Goal: Task Accomplishment & Management: Use online tool/utility

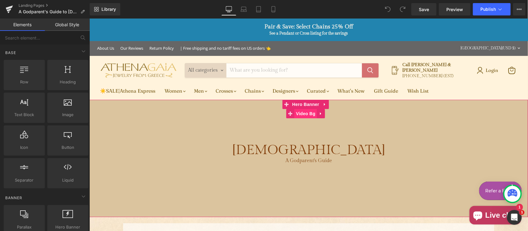
click at [300, 111] on span "Video Bg" at bounding box center [305, 113] width 23 height 9
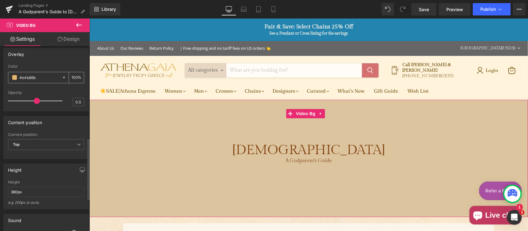
scroll to position [373, 0]
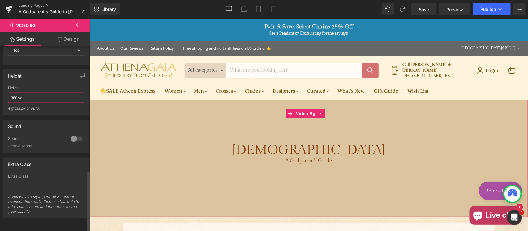
click at [13, 94] on input "380px" at bounding box center [46, 98] width 76 height 10
type input "300px"
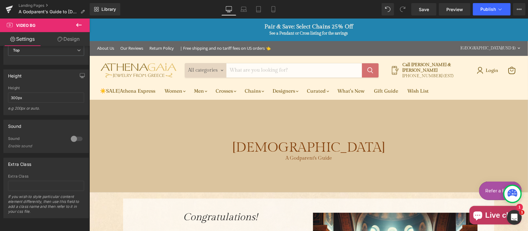
drag, startPoint x: 76, startPoint y: 21, endPoint x: 76, endPoint y: 24, distance: 3.4
click at [76, 21] on icon at bounding box center [78, 24] width 7 height 7
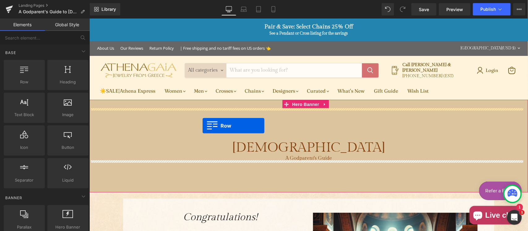
drag, startPoint x: 118, startPoint y: 97, endPoint x: 202, endPoint y: 126, distance: 88.2
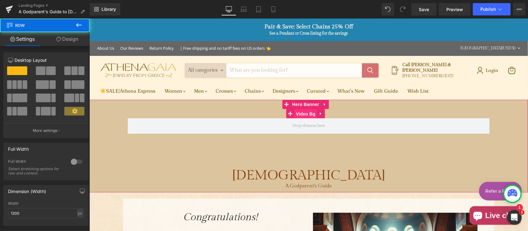
click at [301, 113] on span "Video Bg" at bounding box center [305, 113] width 23 height 9
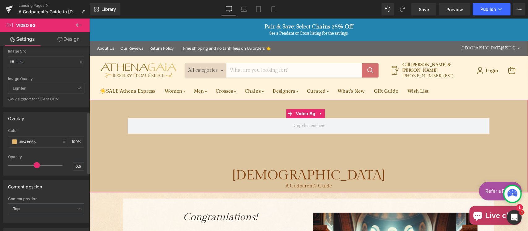
scroll to position [258, 0]
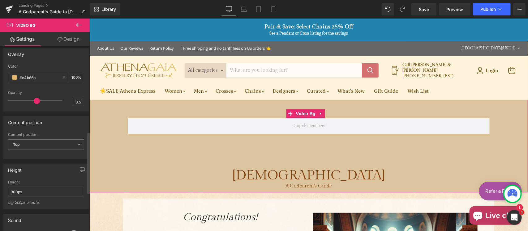
click at [42, 150] on span "Top" at bounding box center [46, 144] width 76 height 11
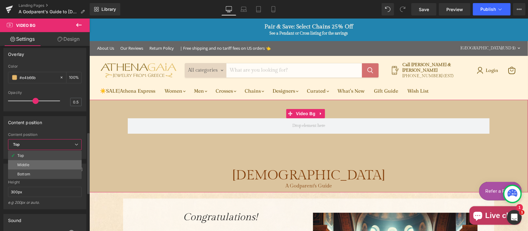
click at [33, 170] on li "Middle" at bounding box center [45, 164] width 74 height 9
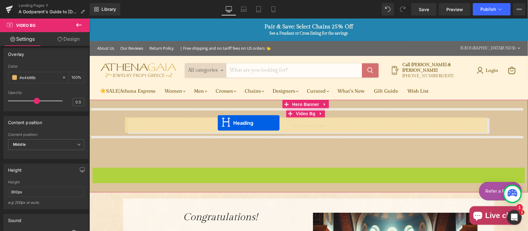
drag, startPoint x: 289, startPoint y: 175, endPoint x: 217, endPoint y: 123, distance: 89.0
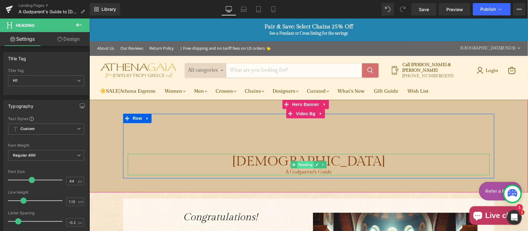
click at [305, 164] on span "Heading" at bounding box center [305, 164] width 17 height 7
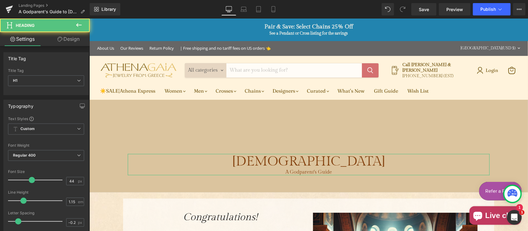
click at [69, 40] on link "Design" at bounding box center [68, 39] width 45 height 14
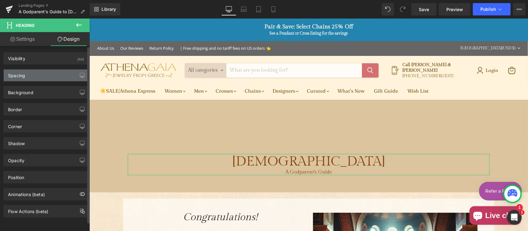
type input "100"
type input "0"
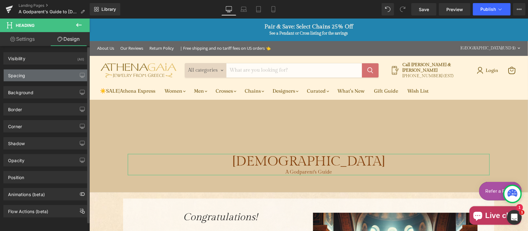
type input "0"
click at [58, 76] on div "Spacing" at bounding box center [46, 76] width 85 height 12
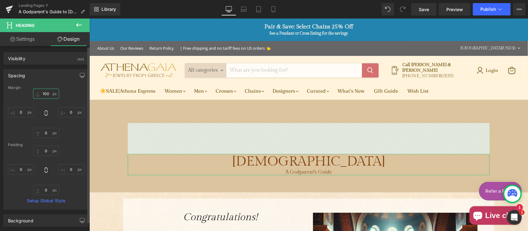
click at [48, 96] on input "100" at bounding box center [46, 94] width 26 height 10
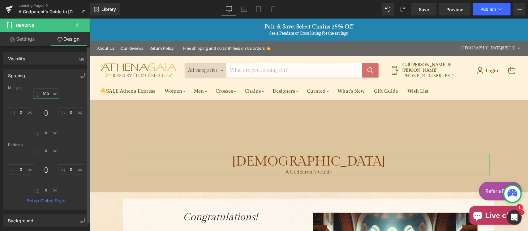
click at [48, 96] on input "100" at bounding box center [46, 94] width 26 height 10
type input "0"
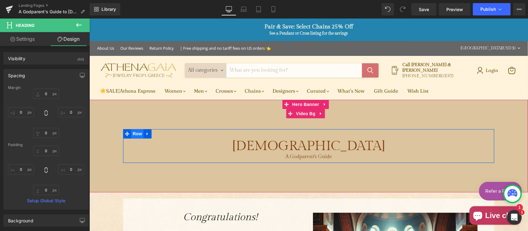
click at [131, 134] on span "Row" at bounding box center [137, 133] width 12 height 9
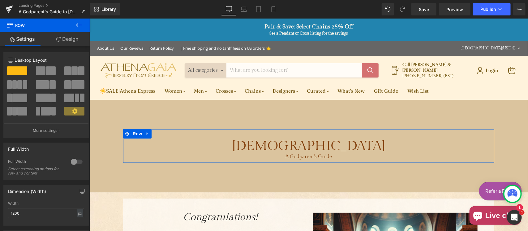
click at [67, 43] on link "Design" at bounding box center [67, 39] width 45 height 14
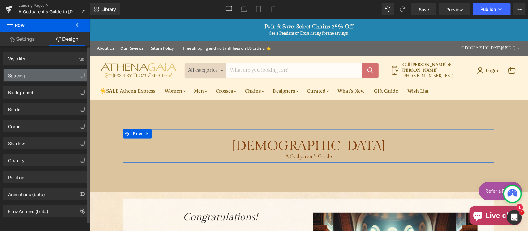
type input "0"
type input "30"
type input "0"
type input "10"
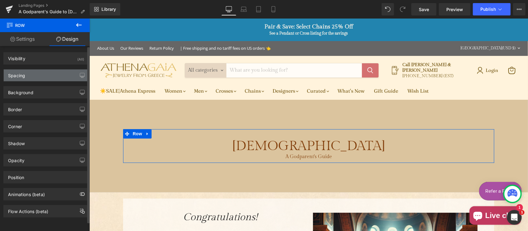
type input "0"
click at [44, 74] on div "Spacing" at bounding box center [46, 76] width 85 height 12
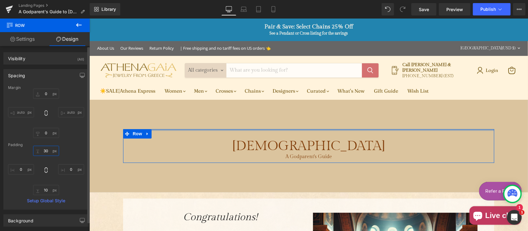
click at [50, 152] on input "30" at bounding box center [46, 151] width 26 height 10
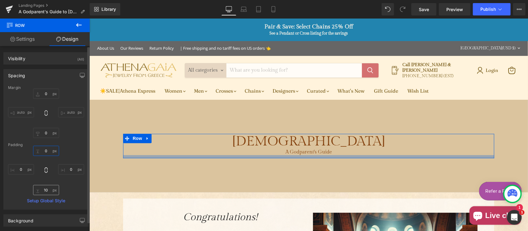
type input "0"
click at [49, 188] on input "10" at bounding box center [46, 190] width 26 height 10
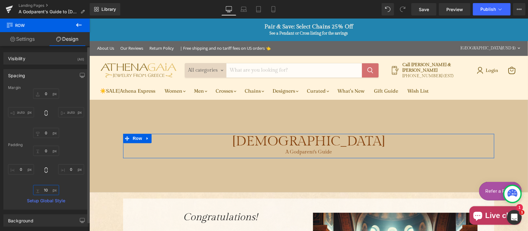
click at [49, 188] on input "10" at bounding box center [46, 190] width 26 height 10
type input "0"
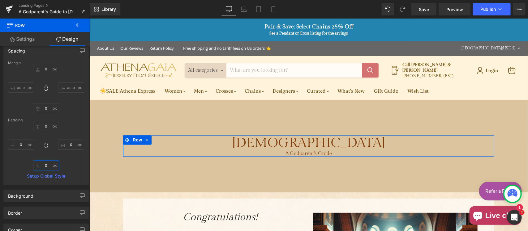
scroll to position [0, 0]
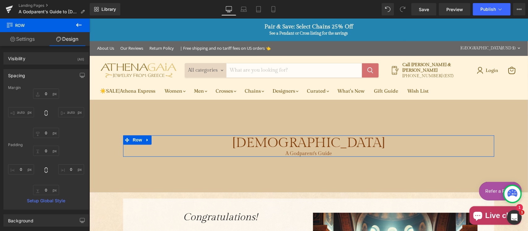
click at [30, 41] on link "Settings" at bounding box center [22, 39] width 45 height 14
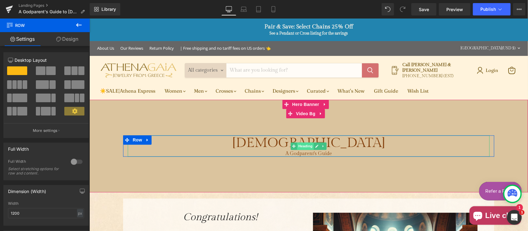
click at [297, 144] on span "Heading" at bounding box center [305, 145] width 17 height 7
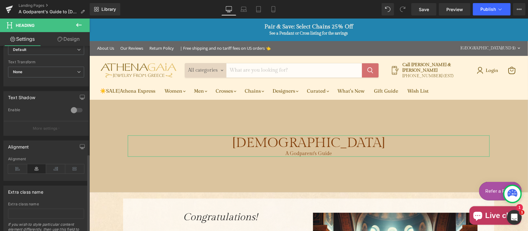
scroll to position [255, 0]
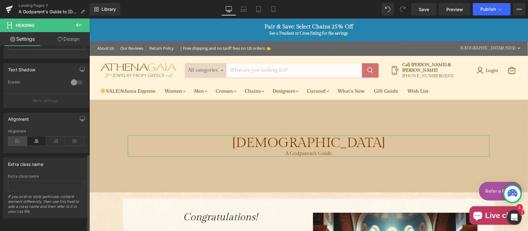
click at [19, 137] on icon at bounding box center [17, 141] width 19 height 9
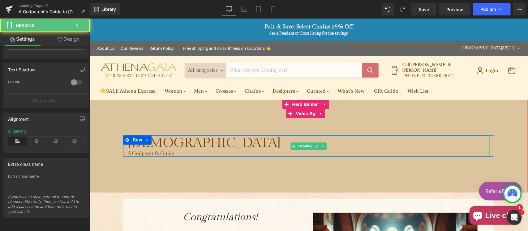
click at [155, 151] on span "A Godparent's Guide" at bounding box center [150, 154] width 46 height 6
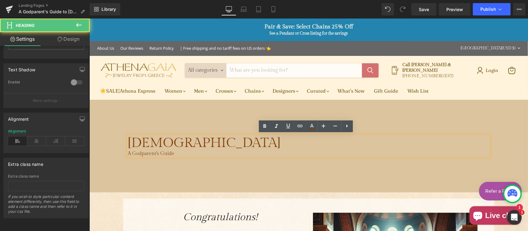
click at [127, 151] on span "A Godparent's Guide" at bounding box center [150, 154] width 46 height 6
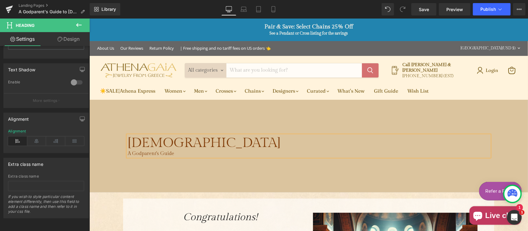
click at [127, 138] on span "Orthodox Baptism" at bounding box center [203, 143] width 153 height 16
click at [127, 154] on span "A Godparent's Guide" at bounding box center [150, 154] width 46 height 6
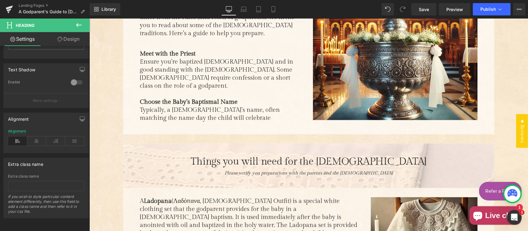
scroll to position [258, 0]
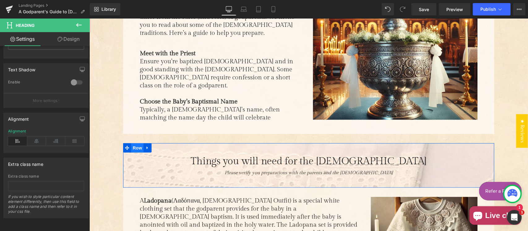
click at [132, 144] on span "Row" at bounding box center [137, 147] width 12 height 9
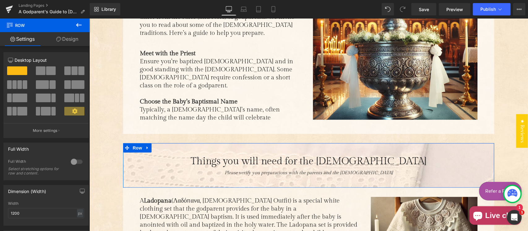
click at [63, 40] on link "Design" at bounding box center [67, 39] width 45 height 14
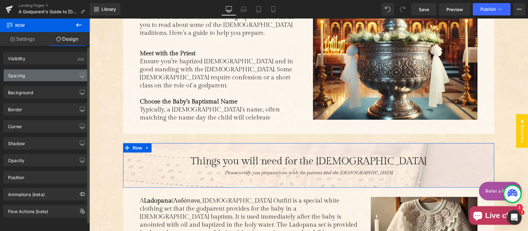
click at [32, 76] on div "Spacing" at bounding box center [46, 76] width 85 height 12
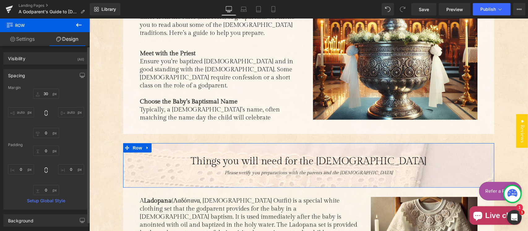
type input "30"
type input "0"
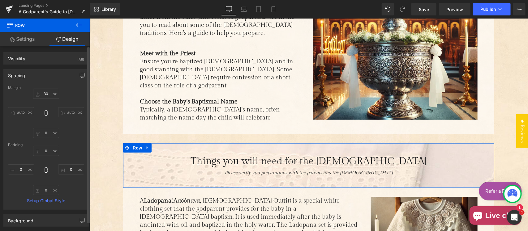
type input "0"
click at [42, 93] on input "30" at bounding box center [46, 94] width 26 height 10
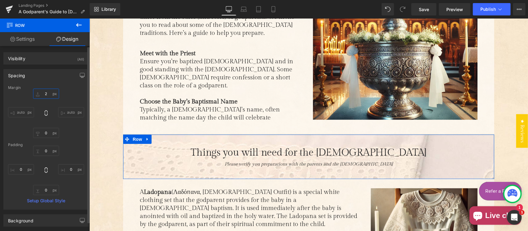
type input "20"
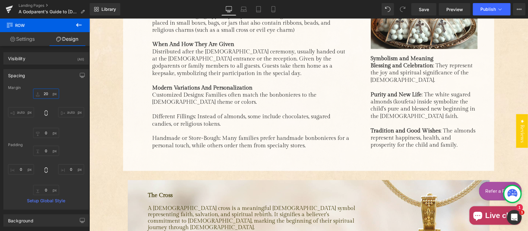
scroll to position [1610, 0]
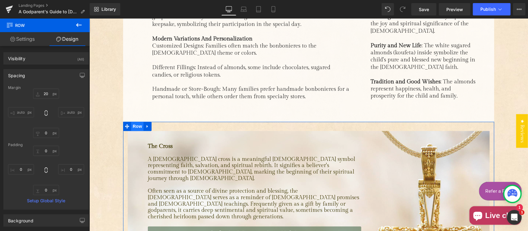
click at [137, 121] on span "Row" at bounding box center [137, 125] width 12 height 9
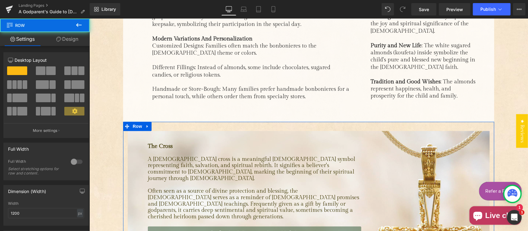
drag, startPoint x: 70, startPoint y: 37, endPoint x: 43, endPoint y: 85, distance: 55.4
click at [70, 37] on link "Design" at bounding box center [67, 39] width 45 height 14
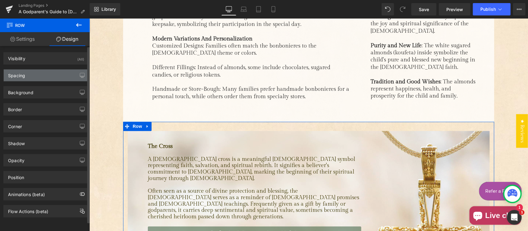
type input "0"
type input "30"
type input "0"
type input "10"
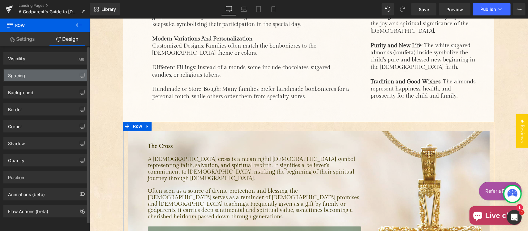
type input "0"
click at [41, 76] on div "Spacing" at bounding box center [46, 76] width 85 height 12
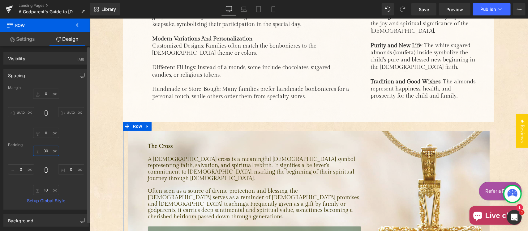
click at [45, 152] on input "30" at bounding box center [46, 151] width 26 height 10
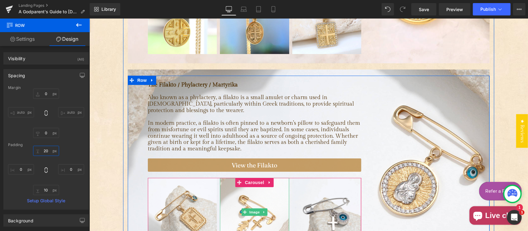
scroll to position [2125, 0]
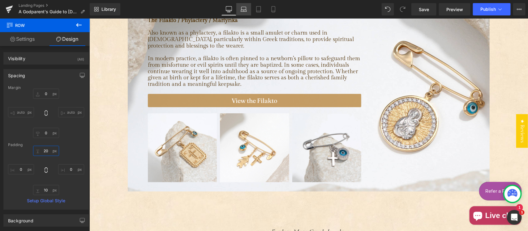
type input "20"
click at [241, 9] on icon at bounding box center [244, 9] width 6 height 6
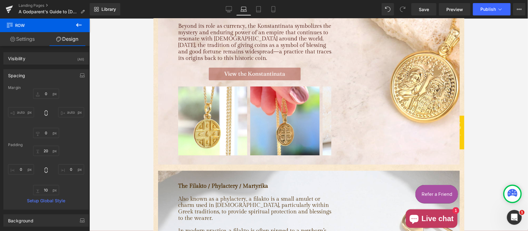
type input "0"
type input "20"
type input "0"
type input "10"
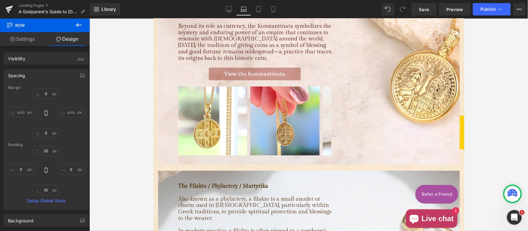
type input "0"
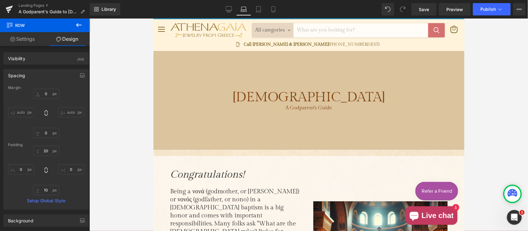
scroll to position [0, 0]
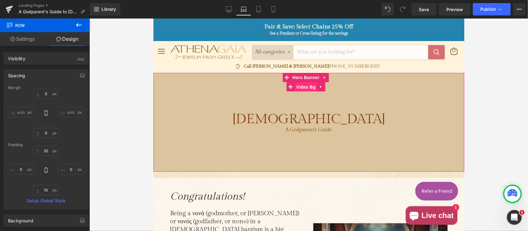
click at [305, 86] on span "Video Bg" at bounding box center [305, 86] width 23 height 9
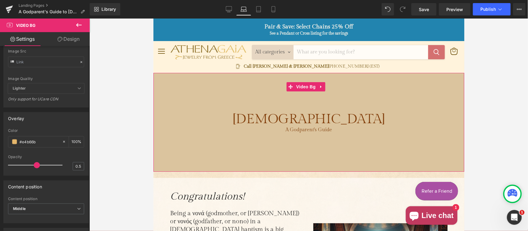
scroll to position [258, 0]
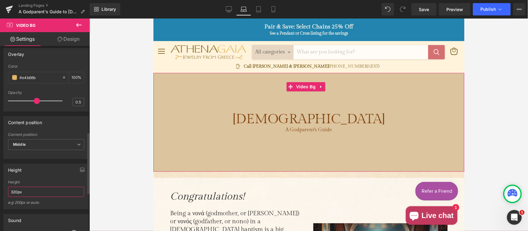
click at [15, 197] on input "320px" at bounding box center [46, 192] width 76 height 10
type input "300px"
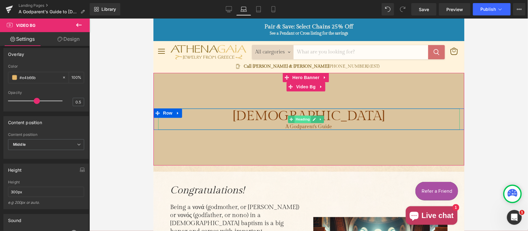
click at [302, 117] on span "Heading" at bounding box center [302, 118] width 17 height 7
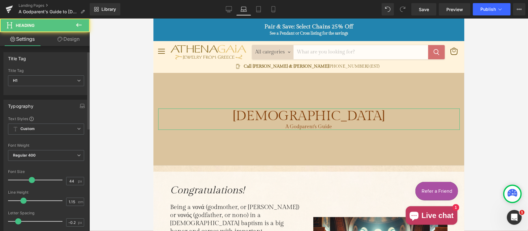
scroll to position [255, 0]
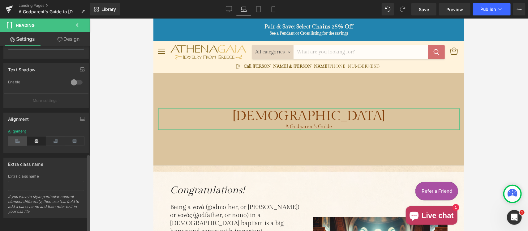
click at [20, 137] on icon at bounding box center [17, 141] width 19 height 9
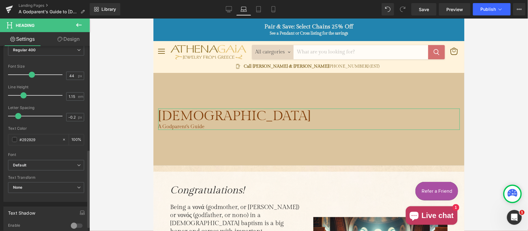
scroll to position [0, 0]
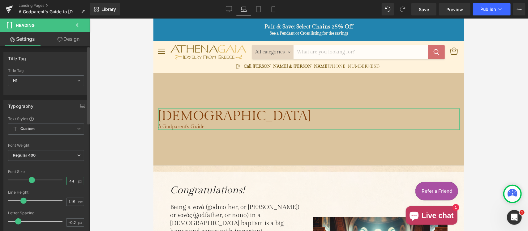
drag, startPoint x: 73, startPoint y: 180, endPoint x: 49, endPoint y: 180, distance: 24.4
click at [49, 180] on div "Font Size 44 px" at bounding box center [46, 180] width 76 height 21
click at [228, 9] on icon at bounding box center [229, 9] width 6 height 6
type input "44"
type input "100"
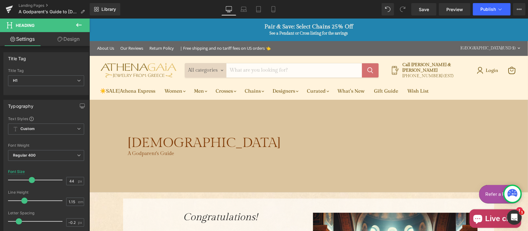
scroll to position [22, 0]
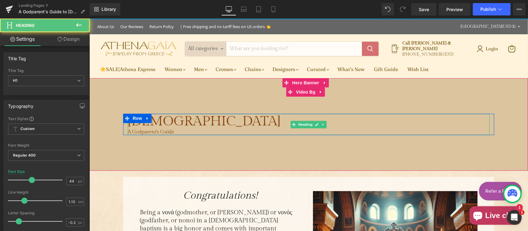
click at [164, 122] on span "Orthodox Baptism" at bounding box center [203, 121] width 153 height 16
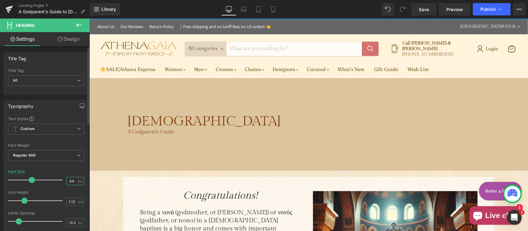
drag, startPoint x: 72, startPoint y: 178, endPoint x: 58, endPoint y: 180, distance: 14.0
click at [58, 180] on div "Font Size 44 px" at bounding box center [46, 180] width 76 height 21
drag, startPoint x: 258, startPoint y: 8, endPoint x: 67, endPoint y: 7, distance: 191.4
click at [258, 8] on icon at bounding box center [258, 9] width 6 height 6
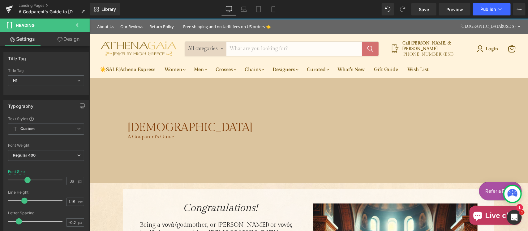
type input "44"
type input "100"
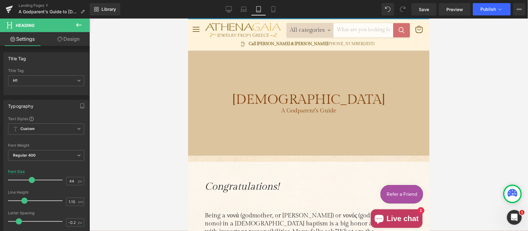
scroll to position [0, 0]
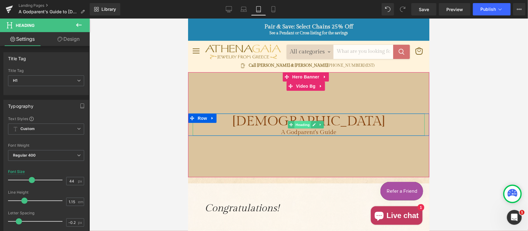
click at [300, 124] on span "Heading" at bounding box center [302, 124] width 17 height 7
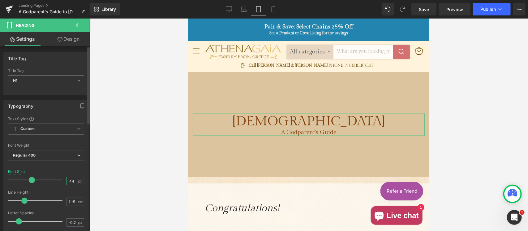
drag, startPoint x: 72, startPoint y: 180, endPoint x: 57, endPoint y: 182, distance: 14.3
click at [57, 182] on div "Font Size 44 px" at bounding box center [46, 180] width 76 height 21
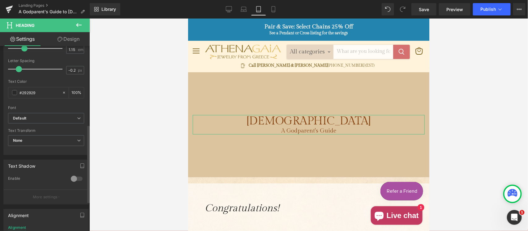
scroll to position [193, 0]
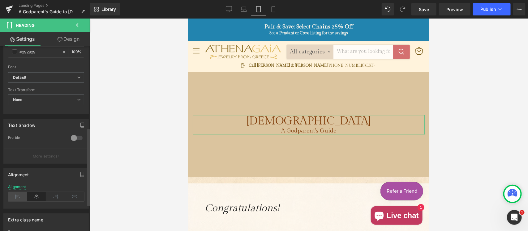
click at [19, 194] on icon at bounding box center [17, 196] width 19 height 9
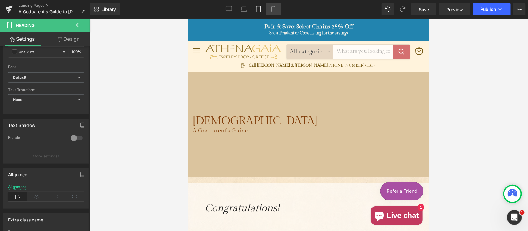
click at [271, 5] on link "Mobile" at bounding box center [273, 9] width 15 height 12
type input "44"
type input "100"
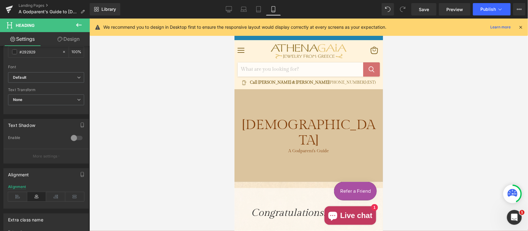
scroll to position [16, 0]
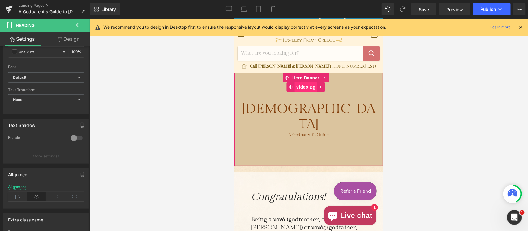
click at [304, 87] on span "Video Bg" at bounding box center [305, 86] width 23 height 9
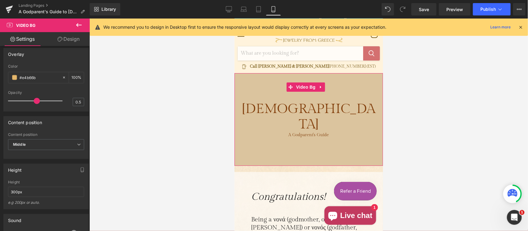
scroll to position [322, 0]
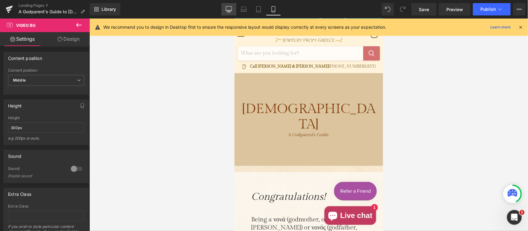
click at [228, 7] on icon at bounding box center [229, 9] width 6 height 6
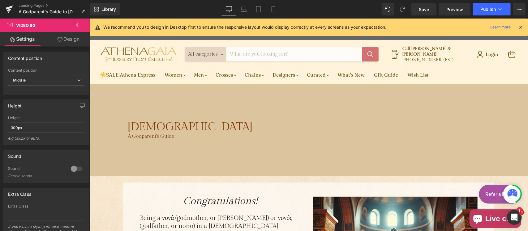
scroll to position [23, 0]
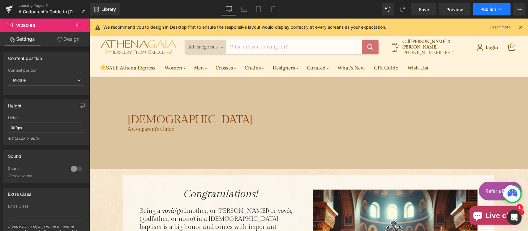
click at [489, 9] on span "Publish" at bounding box center [487, 9] width 15 height 5
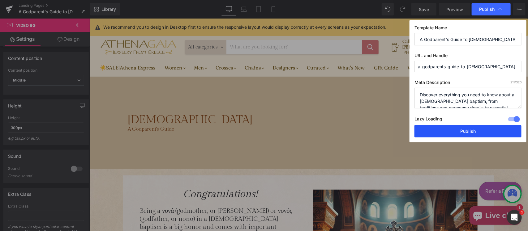
click at [471, 130] on button "Publish" at bounding box center [467, 131] width 107 height 12
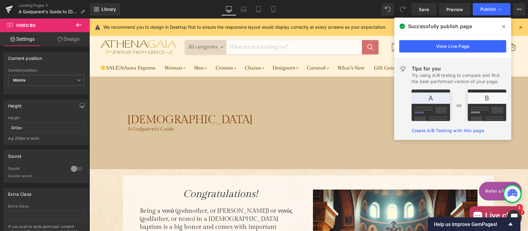
drag, startPoint x: 36, startPoint y: 5, endPoint x: 155, endPoint y: 15, distance: 118.8
click at [36, 5] on link "Landing Pages" at bounding box center [54, 5] width 71 height 5
